Goal: Find specific page/section: Find specific page/section

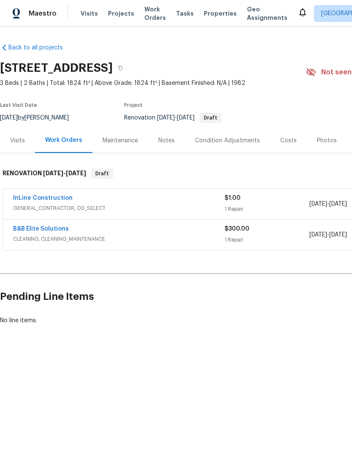
click at [27, 139] on div "Visits" at bounding box center [17, 140] width 35 height 25
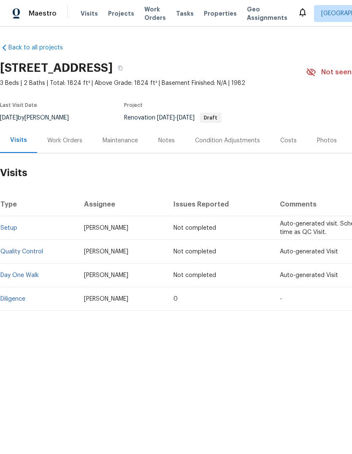
click at [21, 300] on link "Diligence" at bounding box center [12, 299] width 25 height 6
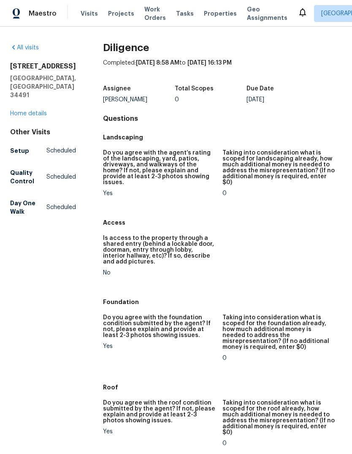
click at [28, 111] on link "Home details" at bounding box center [28, 114] width 37 height 6
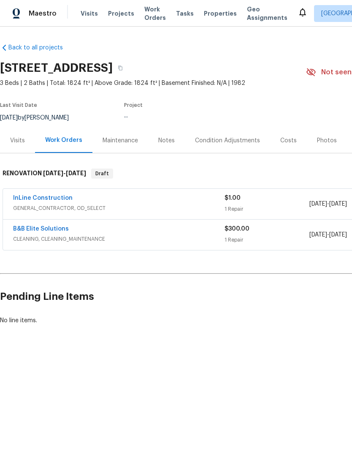
click at [239, 137] on div "Condition Adjustments" at bounding box center [227, 141] width 65 height 8
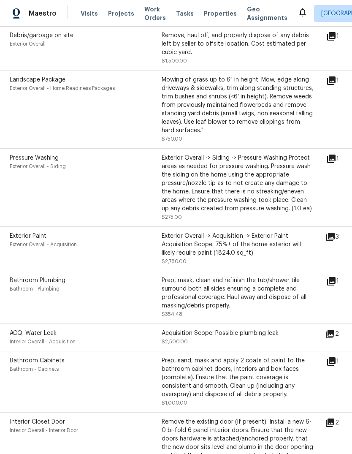
scroll to position [280, 1]
